Goal: Navigation & Orientation: Find specific page/section

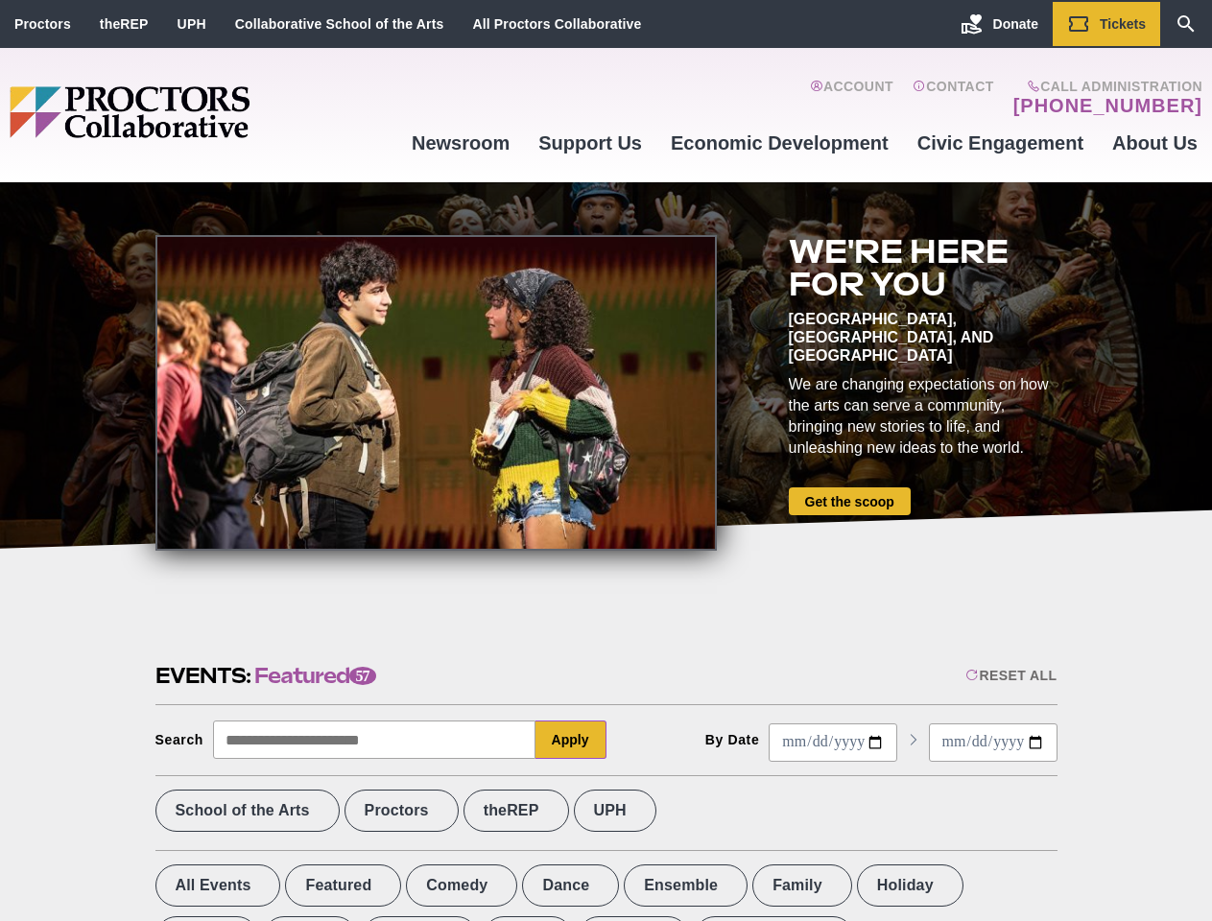
click at [606, 461] on div at bounding box center [435, 393] width 561 height 316
click at [1010, 676] on div "Reset All" at bounding box center [1010, 675] width 91 height 15
click at [571, 740] on button "Apply" at bounding box center [570, 740] width 71 height 38
